Goal: Check status: Check status

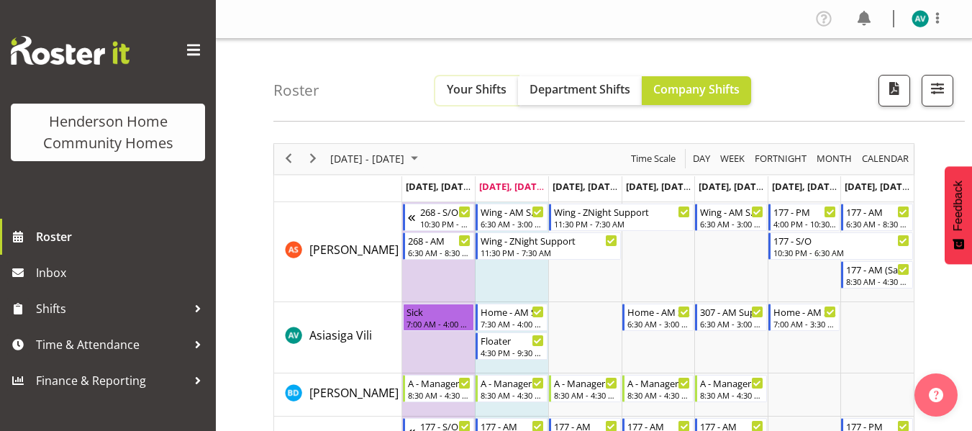
click at [498, 89] on span "Your Shifts" at bounding box center [477, 89] width 60 height 16
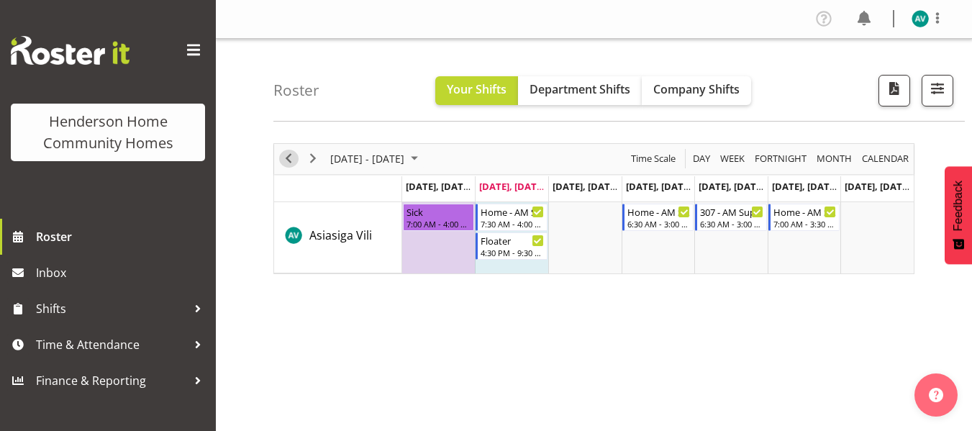
click at [293, 163] on span "Previous" at bounding box center [288, 159] width 17 height 18
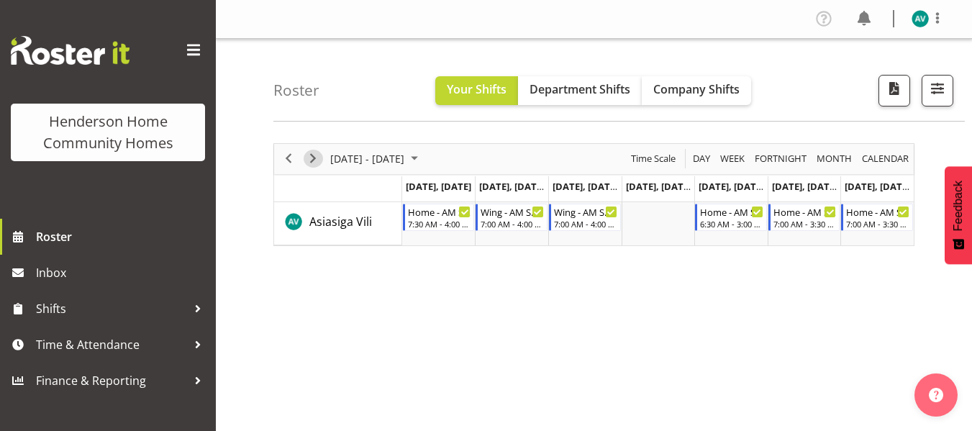
click at [312, 154] on span "Next" at bounding box center [312, 159] width 17 height 18
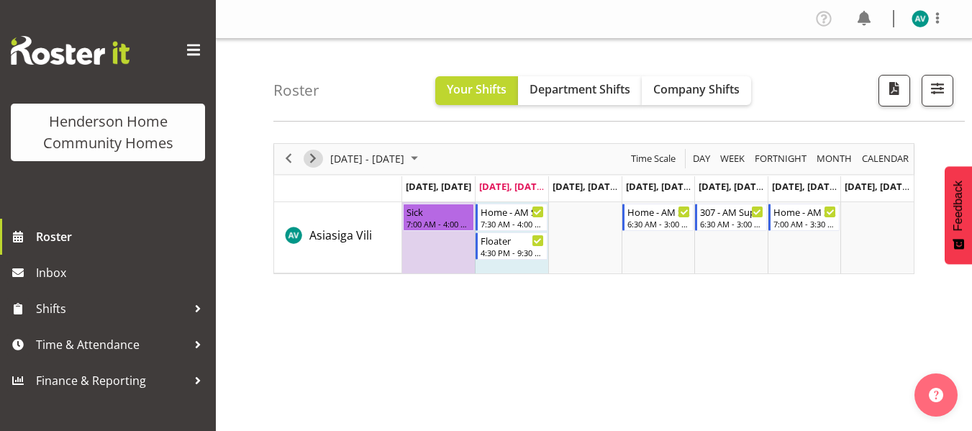
click at [308, 155] on span "Next" at bounding box center [312, 159] width 17 height 18
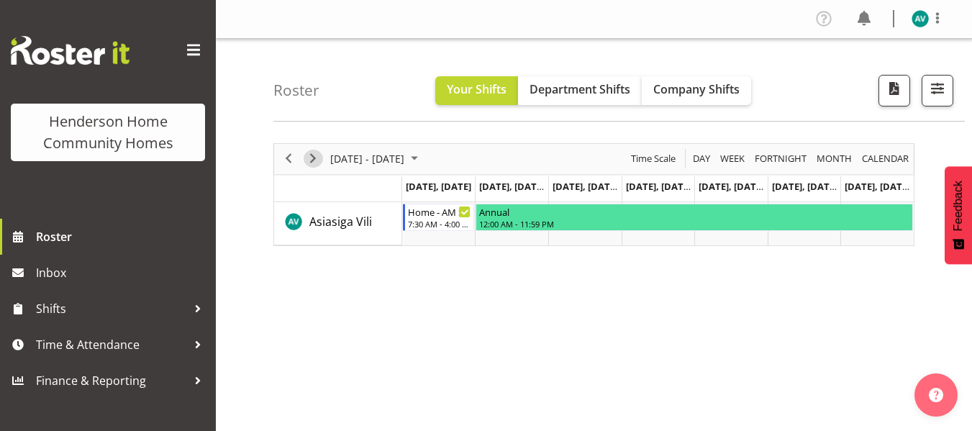
click at [306, 163] on span "Next" at bounding box center [312, 159] width 17 height 18
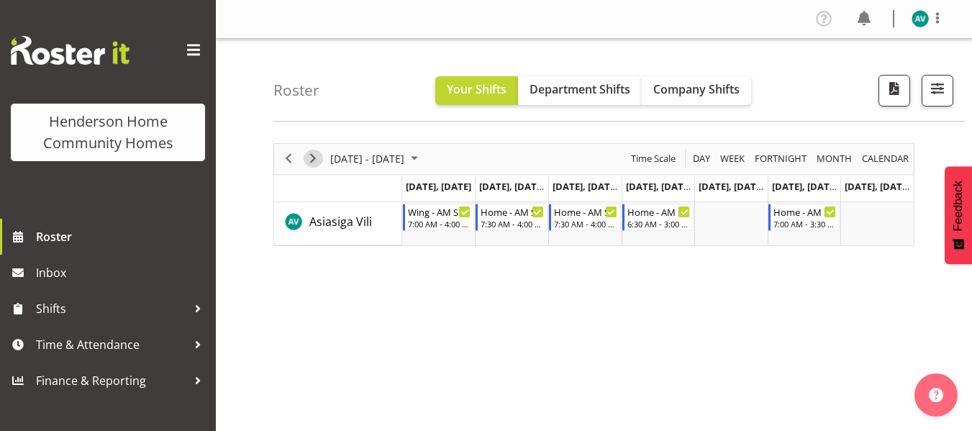
click at [309, 164] on span "Next" at bounding box center [312, 159] width 17 height 18
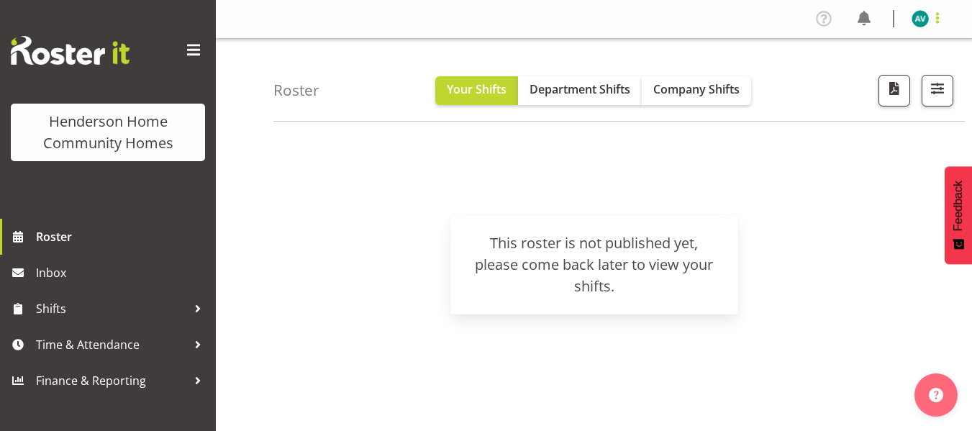
click at [935, 18] on span at bounding box center [937, 17] width 17 height 17
click at [851, 76] on link "Log Out" at bounding box center [877, 76] width 138 height 26
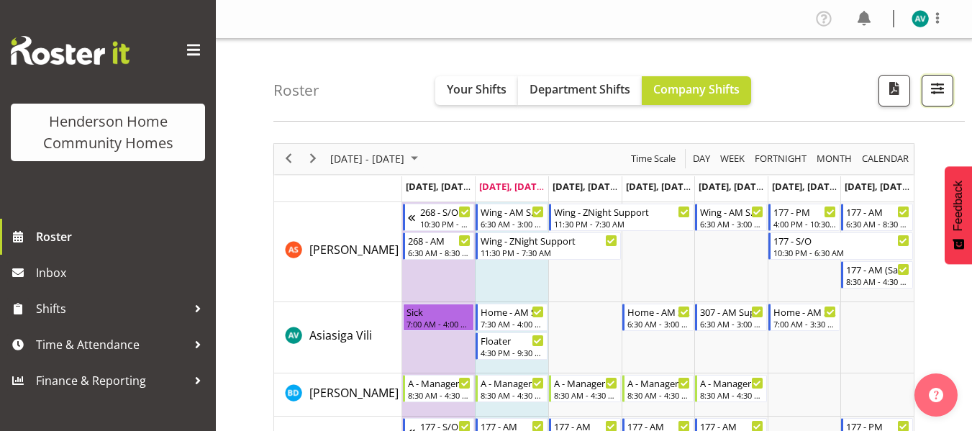
click at [934, 91] on span "button" at bounding box center [937, 88] width 19 height 19
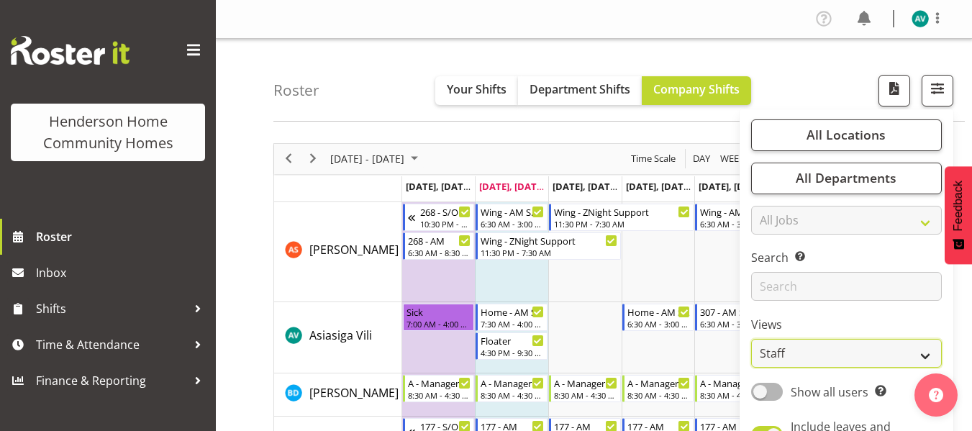
click at [879, 353] on select "Staff Role Shift - Horizontal Shift - Vertical Staff - Location" at bounding box center [846, 353] width 191 height 29
select select "role"
click at [752, 339] on select "Staff Role Shift - Horizontal Shift - Vertical Staff - Location" at bounding box center [846, 353] width 191 height 29
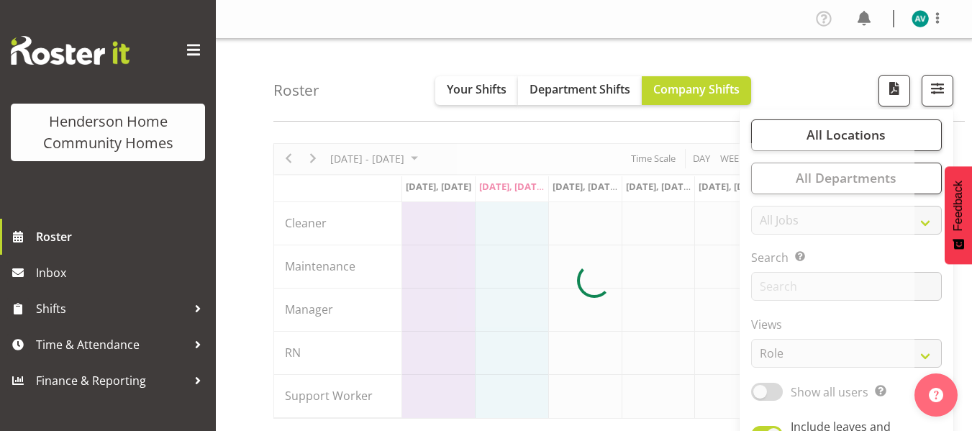
click at [816, 77] on div "Roster Your Shifts Department Shifts Company Shifts All Locations Clear 177 Hal…" at bounding box center [620, 80] width 692 height 83
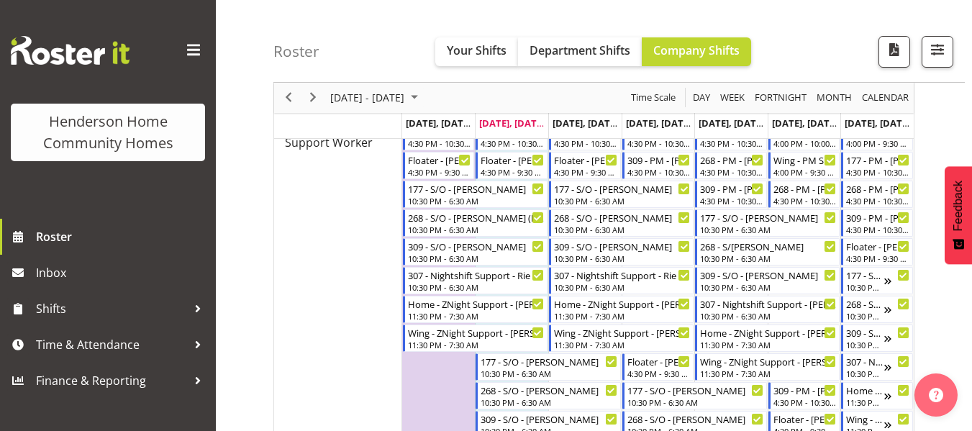
scroll to position [947, 0]
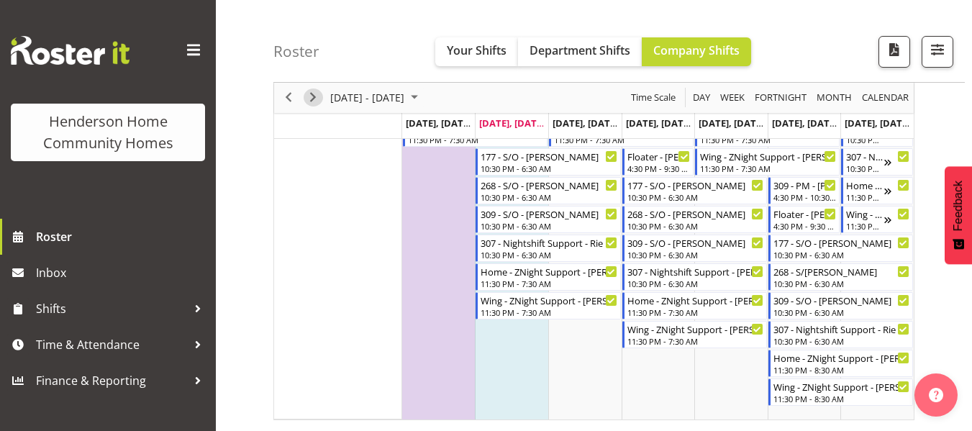
click at [307, 97] on span "Next" at bounding box center [312, 98] width 17 height 18
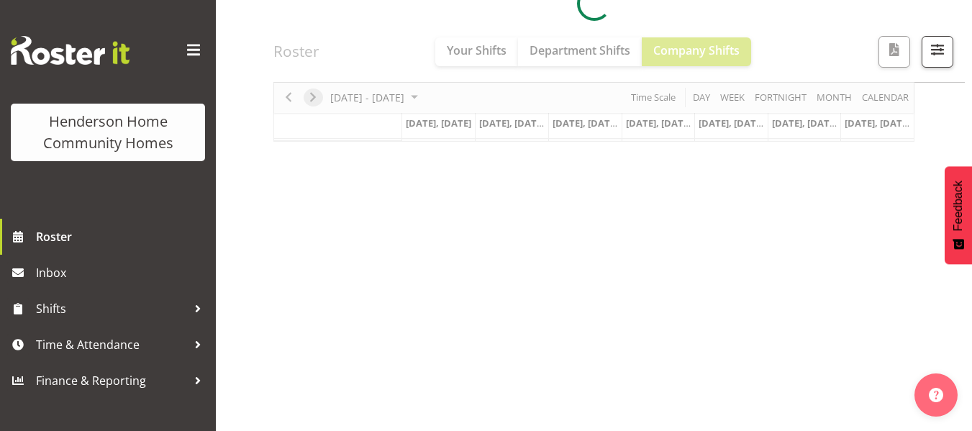
scroll to position [277, 0]
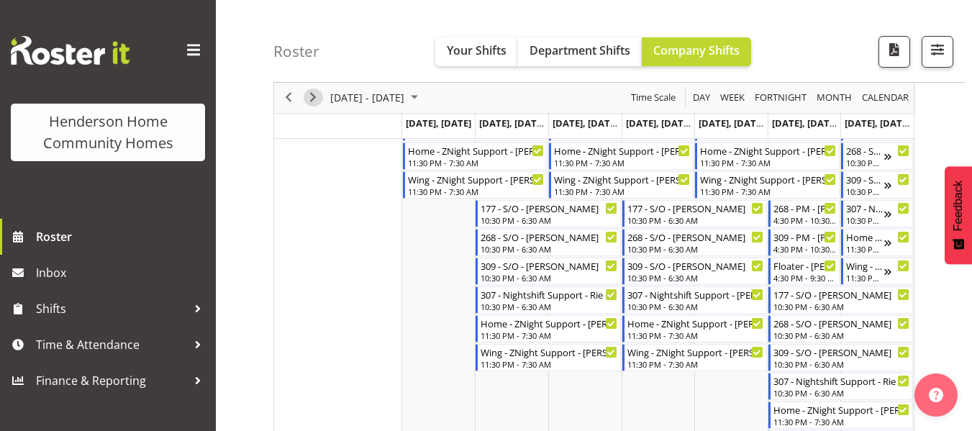
scroll to position [947, 0]
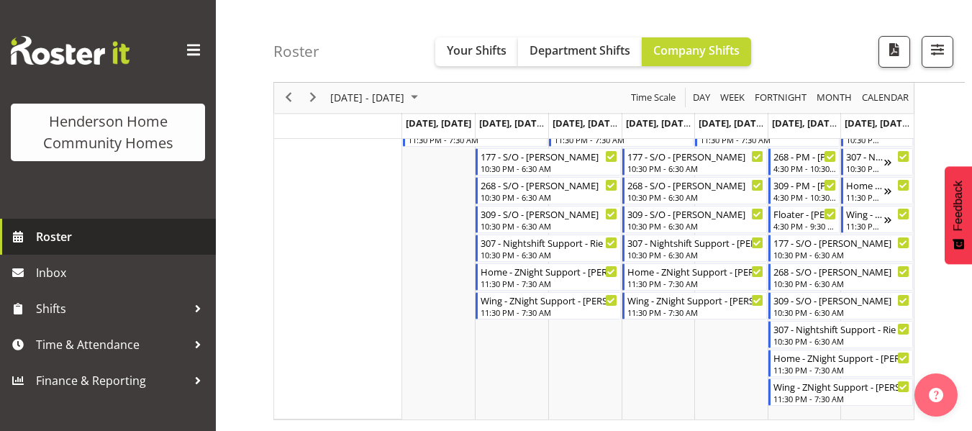
click at [66, 244] on span "Roster" at bounding box center [122, 237] width 173 height 22
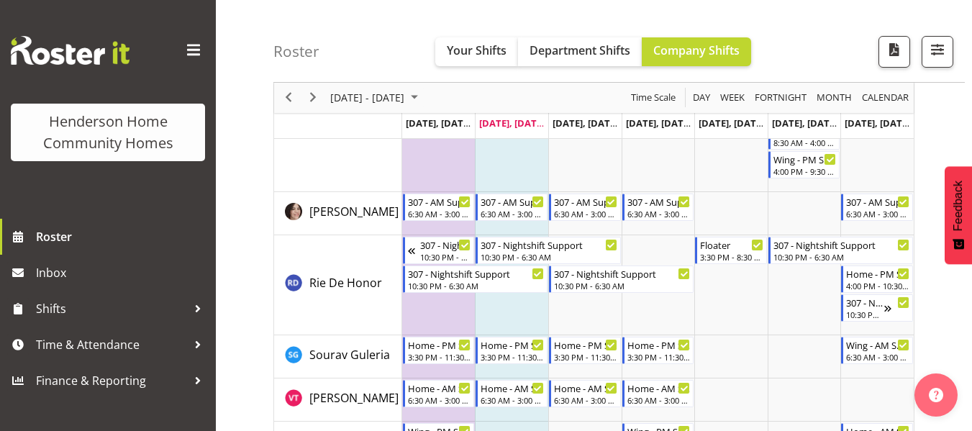
scroll to position [2046, 0]
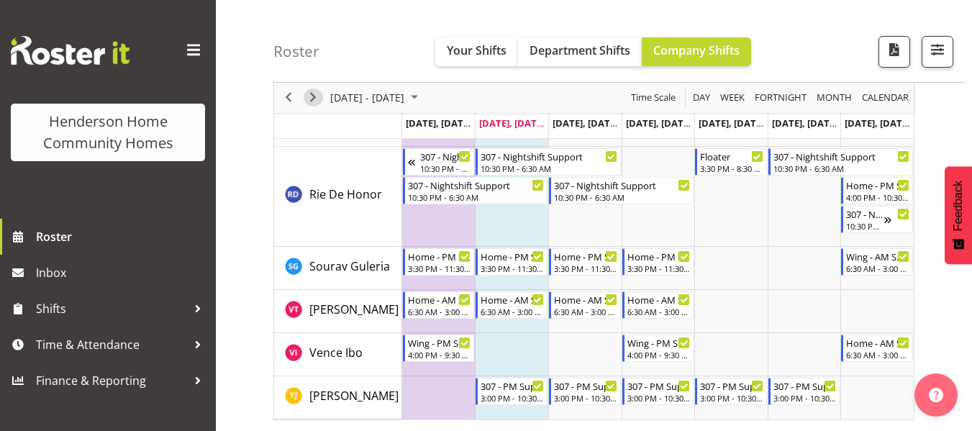
click at [312, 98] on span "Next" at bounding box center [312, 98] width 17 height 18
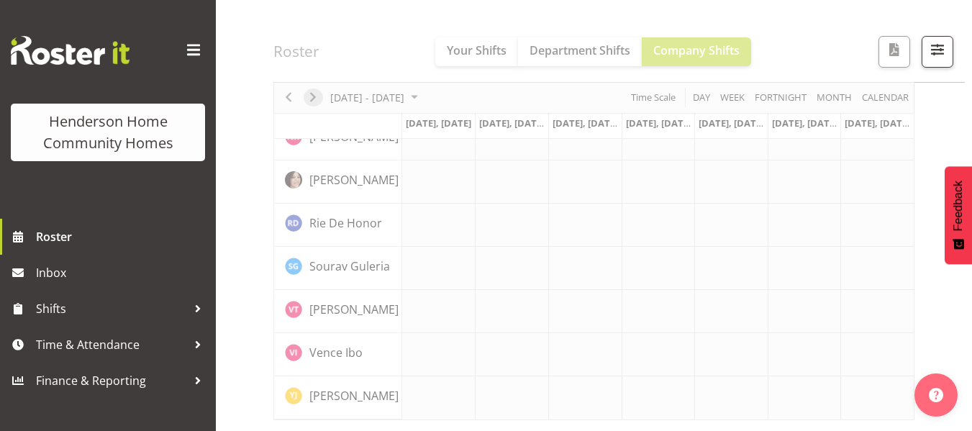
scroll to position [1165, 0]
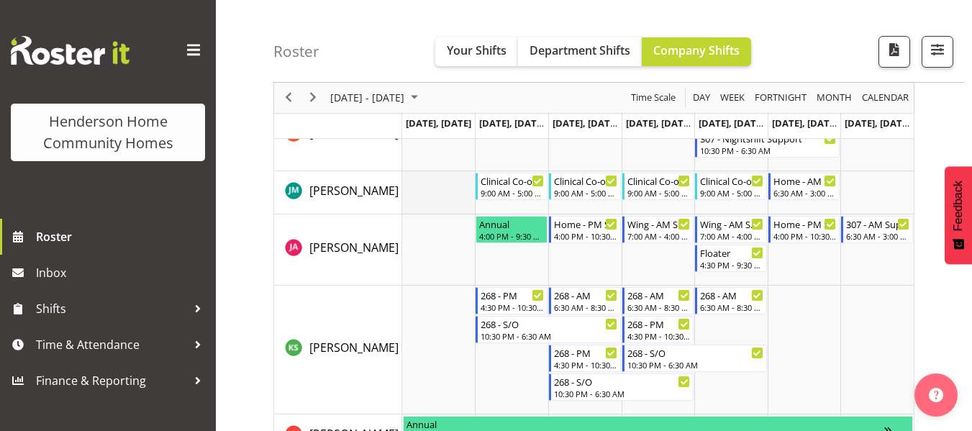
drag, startPoint x: 482, startPoint y: 268, endPoint x: 470, endPoint y: 204, distance: 65.8
click at [470, 204] on tbody "Timeline Week of September 30, 2025" at bounding box center [658, 386] width 512 height 2293
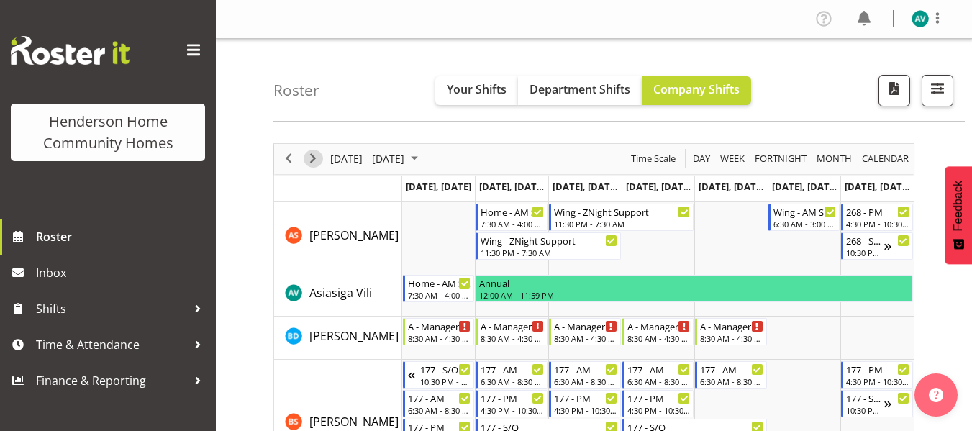
click at [305, 160] on span "Next" at bounding box center [312, 159] width 17 height 18
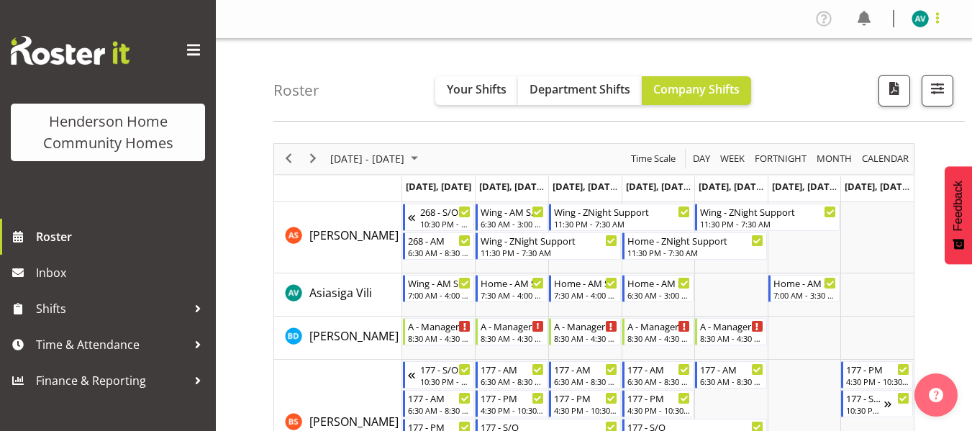
click at [934, 17] on span at bounding box center [937, 17] width 17 height 17
click at [861, 76] on link "Log Out" at bounding box center [877, 76] width 138 height 26
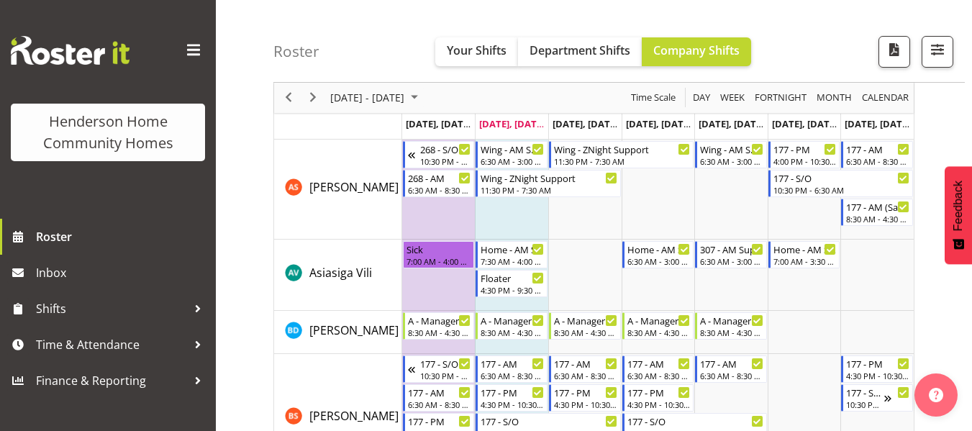
scroll to position [65, 0]
